Goal: Information Seeking & Learning: Learn about a topic

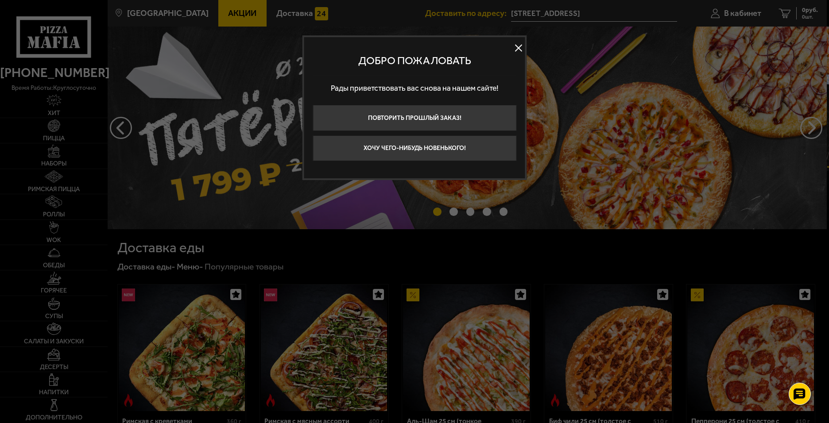
click at [517, 47] on button at bounding box center [518, 47] width 13 height 13
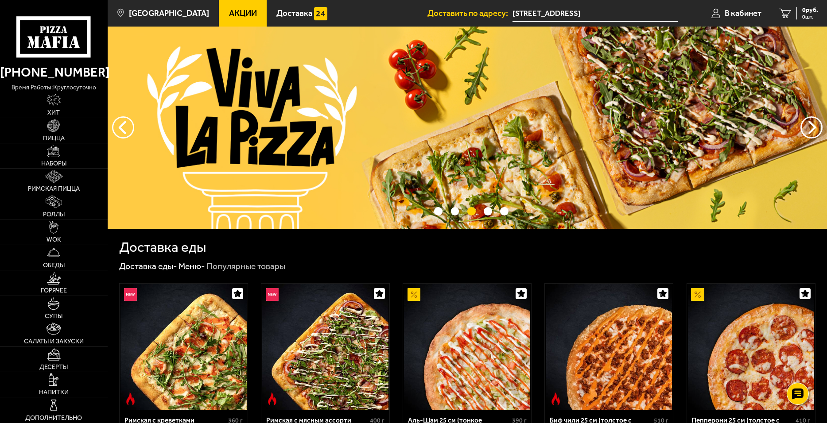
click at [229, 11] on span "Акции" at bounding box center [243, 13] width 28 height 8
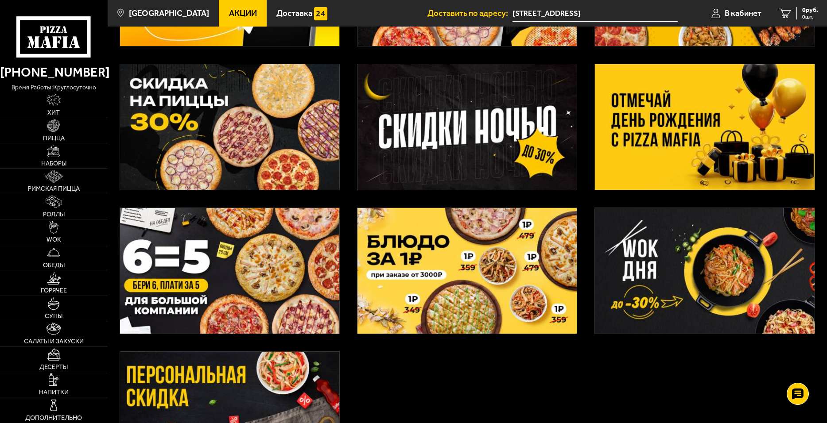
scroll to position [177, 0]
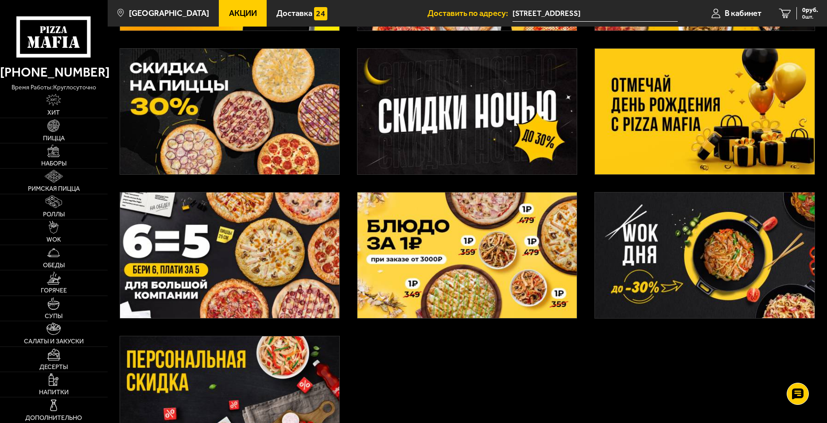
click at [722, 98] on img at bounding box center [704, 112] width 219 height 126
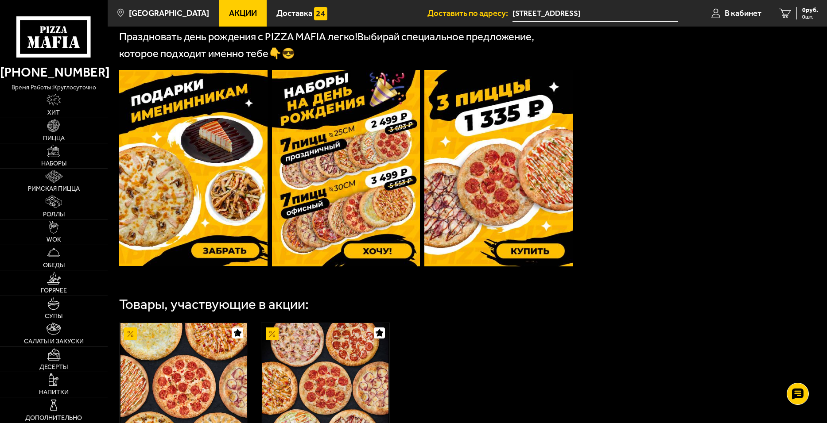
scroll to position [237, 0]
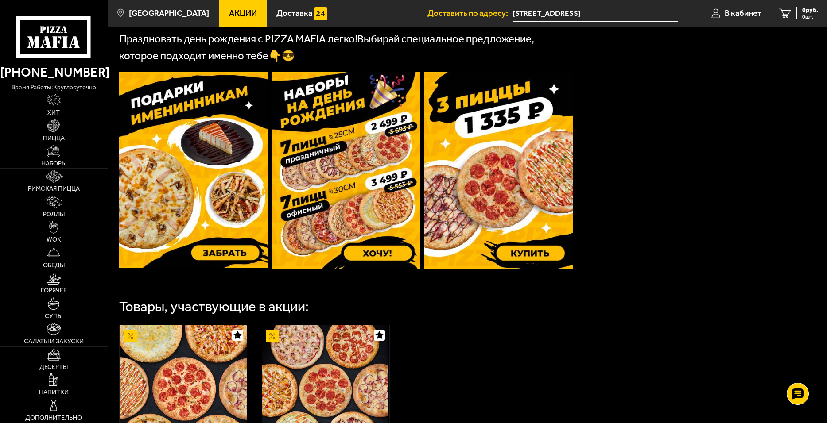
click at [177, 143] on img at bounding box center [193, 170] width 148 height 196
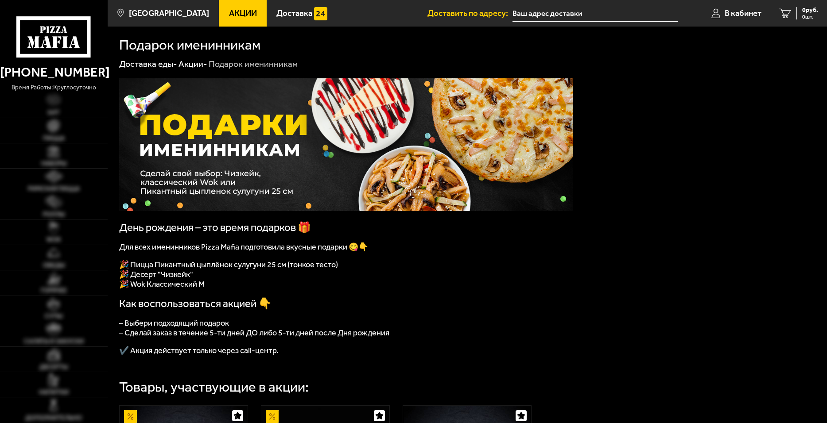
type input "[STREET_ADDRESS]"
click at [242, 15] on span "Акции" at bounding box center [243, 13] width 28 height 8
